Goal: Transaction & Acquisition: Subscribe to service/newsletter

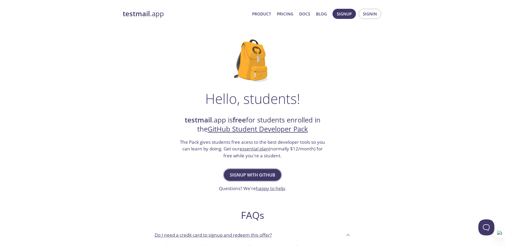
click at [254, 174] on span "Signup with GitHub" at bounding box center [252, 174] width 45 height 7
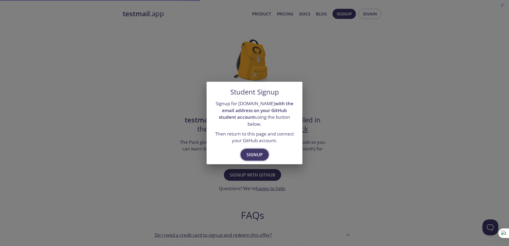
click at [252, 151] on span "Signup" at bounding box center [254, 154] width 16 height 7
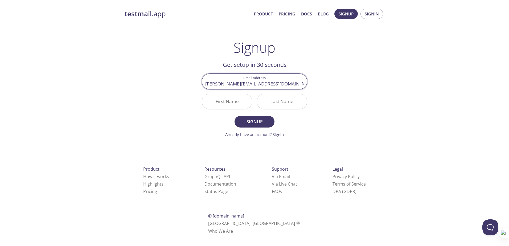
type input "elian.0617@gmail.com"
click at [239, 95] on input "First Name" at bounding box center [227, 101] width 50 height 15
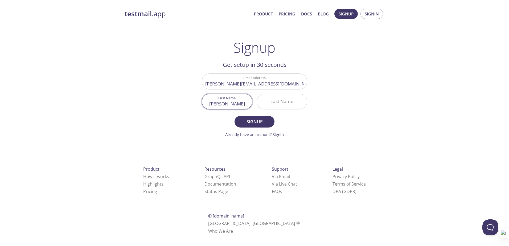
type input "Elian"
type input "Soto"
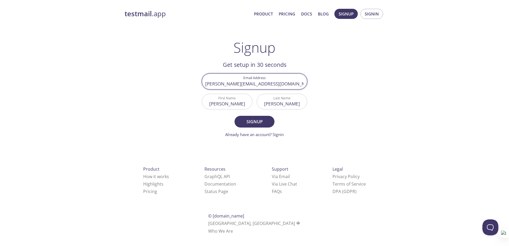
drag, startPoint x: 290, startPoint y: 85, endPoint x: 188, endPoint y: 80, distance: 102.3
click at [188, 80] on div "testmail .app Product Pricing Docs Blog Signup Signin Signup Get setup in 30 se…" at bounding box center [254, 127] width 272 height 244
type input "3li.35426@gmail.com"
click at [234, 116] on button "Signup" at bounding box center [254, 122] width 40 height 12
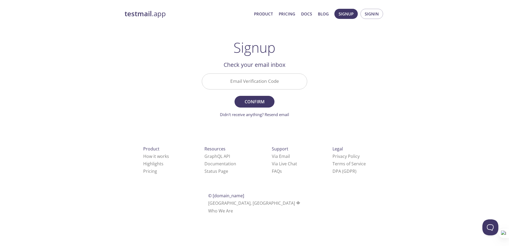
click at [264, 85] on input "Email Verification Code" at bounding box center [254, 81] width 105 height 15
type input "ejpac2y"
click at [234, 96] on button "Confirm" at bounding box center [254, 102] width 40 height 12
